Goal: Navigation & Orientation: Understand site structure

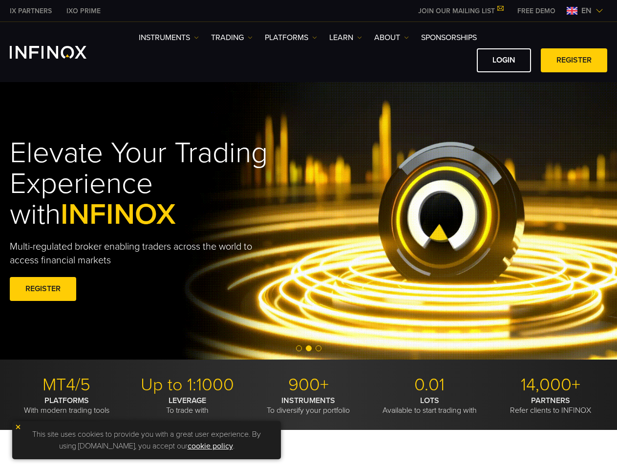
click at [308, 234] on div "Elevate Your Trading Experience with INFINOX Multi-regulated broker enabling tr…" at bounding box center [168, 221] width 316 height 196
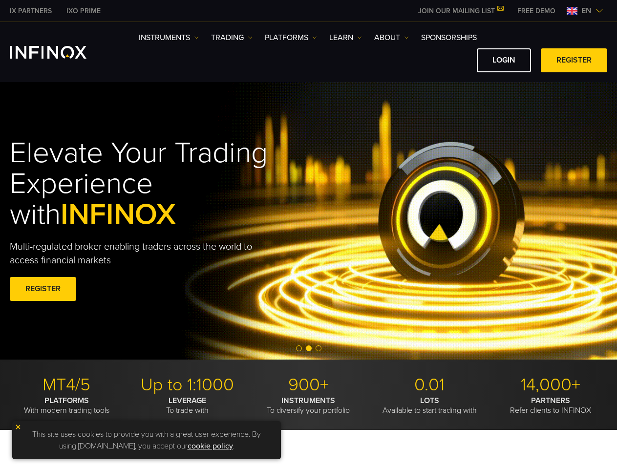
click at [585, 11] on span "en" at bounding box center [586, 11] width 18 height 12
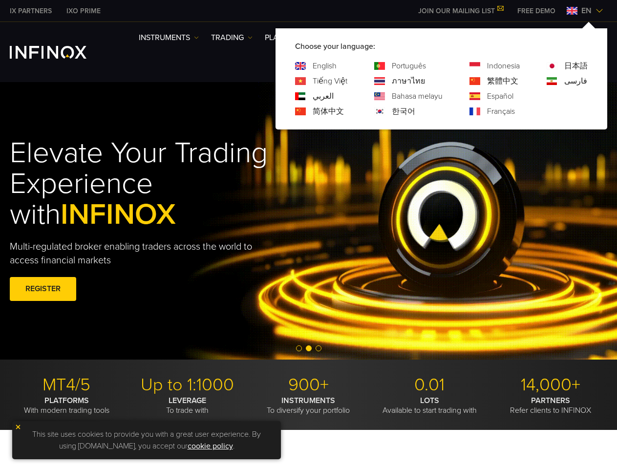
click at [373, 60] on div "English Tiếng Việt العربي 简体中文 Português ภาษาไทย 한국어" at bounding box center [441, 88] width 293 height 57
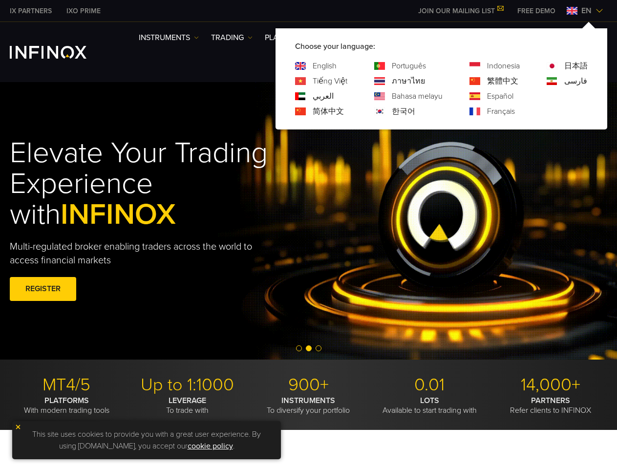
click at [308, 221] on h1 "Elevate Your Trading Experience with INFINOX" at bounding box center [168, 184] width 316 height 92
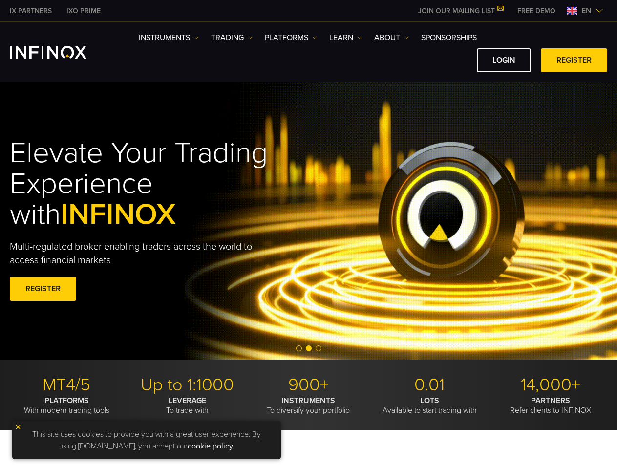
click at [308, 349] on span "Go to slide 2" at bounding box center [309, 348] width 6 height 6
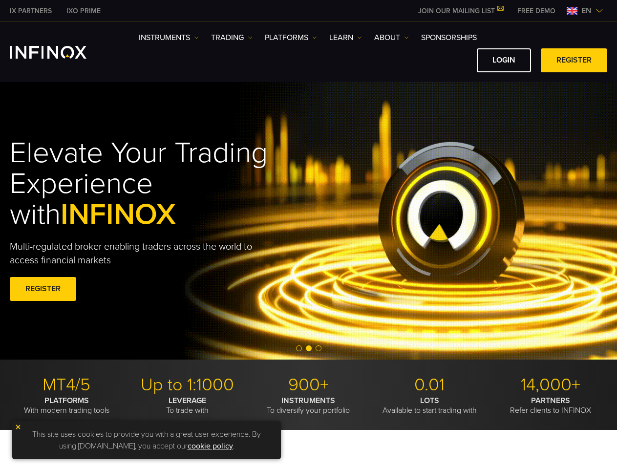
click at [299, 348] on span "Go to slide 1" at bounding box center [299, 348] width 6 height 6
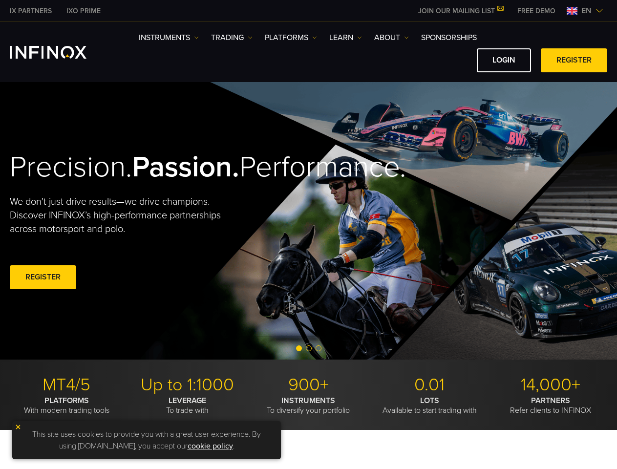
click at [309, 348] on span "Go to slide 2" at bounding box center [309, 348] width 6 height 6
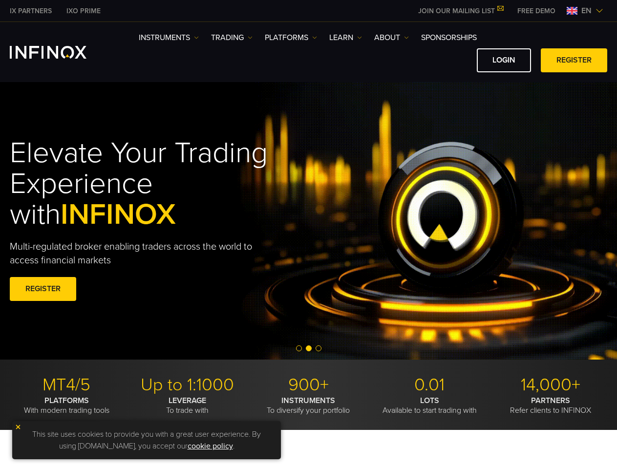
click at [318, 348] on span "Go to slide 3" at bounding box center [319, 348] width 6 height 6
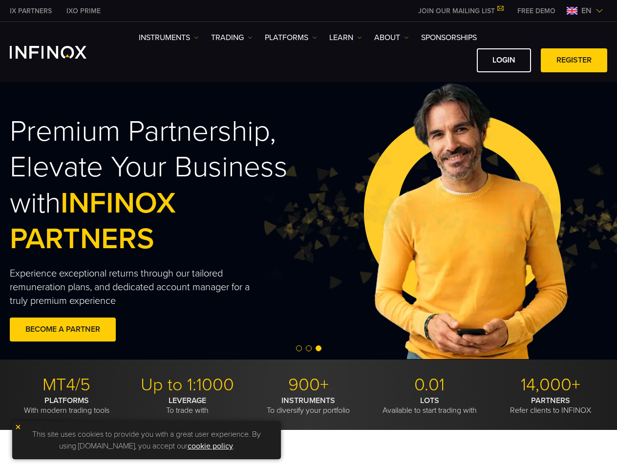
click at [18, 427] on img at bounding box center [18, 426] width 7 height 7
